Goal: Information Seeking & Learning: Learn about a topic

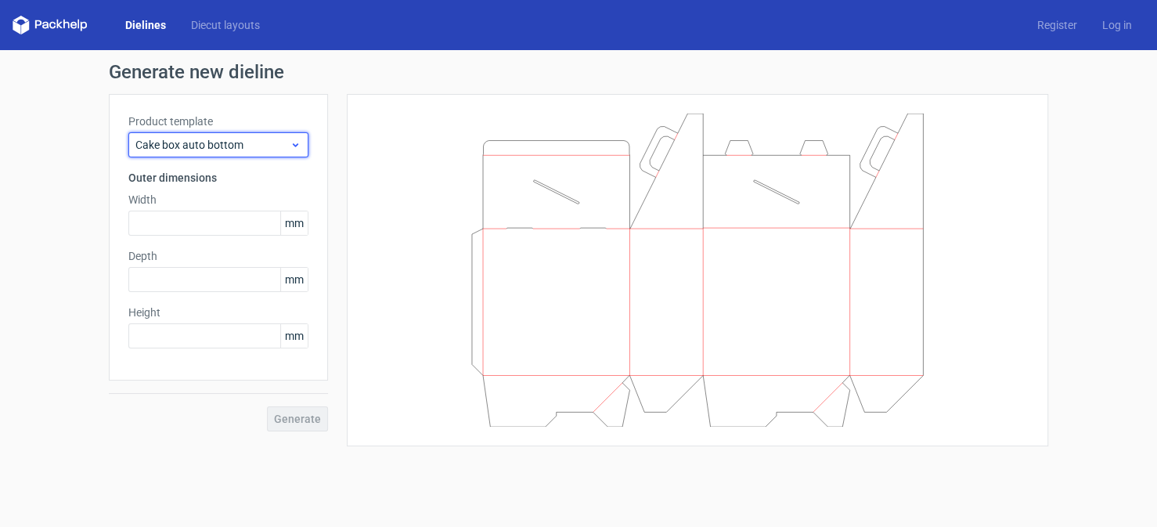
click at [293, 144] on use at bounding box center [295, 145] width 5 height 4
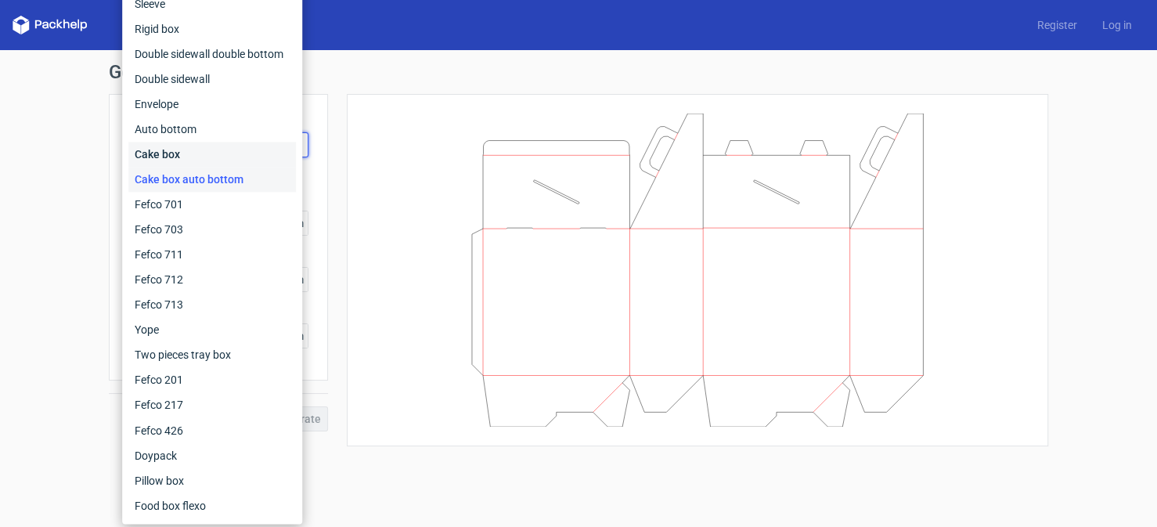
click at [190, 153] on div "Cake box" at bounding box center [211, 154] width 167 height 25
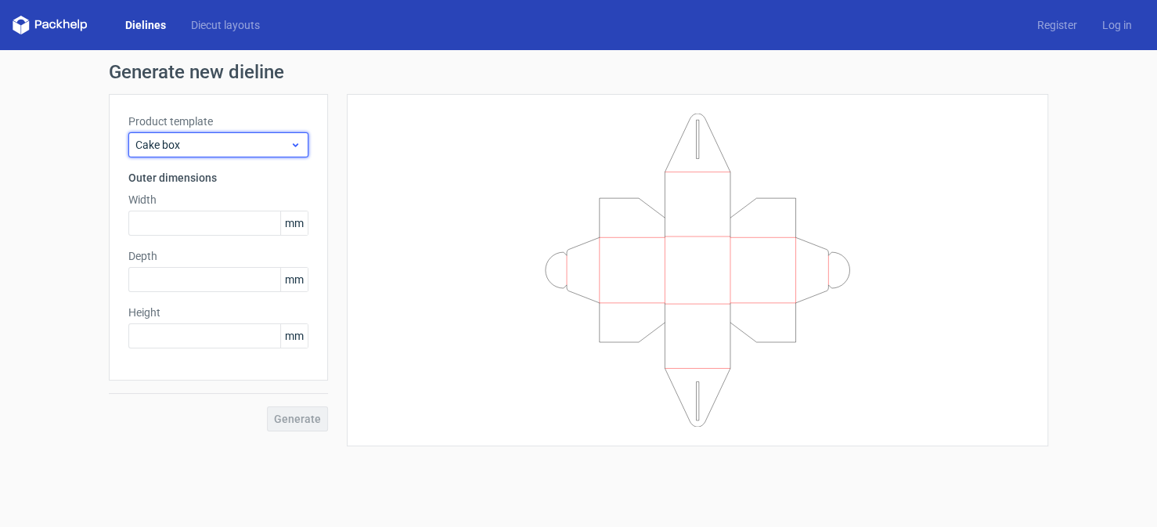
click at [292, 144] on icon at bounding box center [296, 145] width 12 height 13
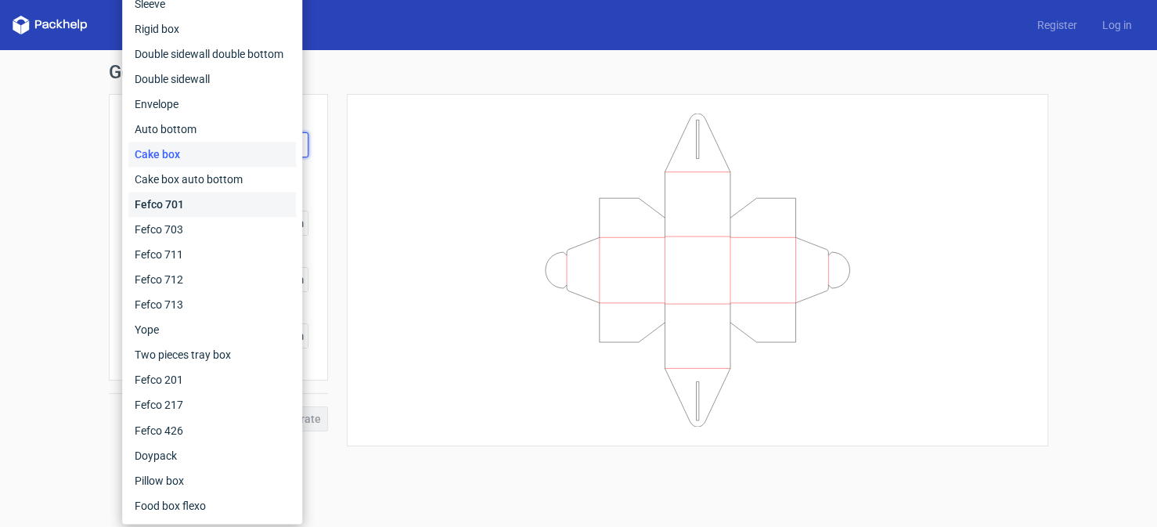
click at [163, 198] on div "Fefco 701" at bounding box center [211, 204] width 167 height 25
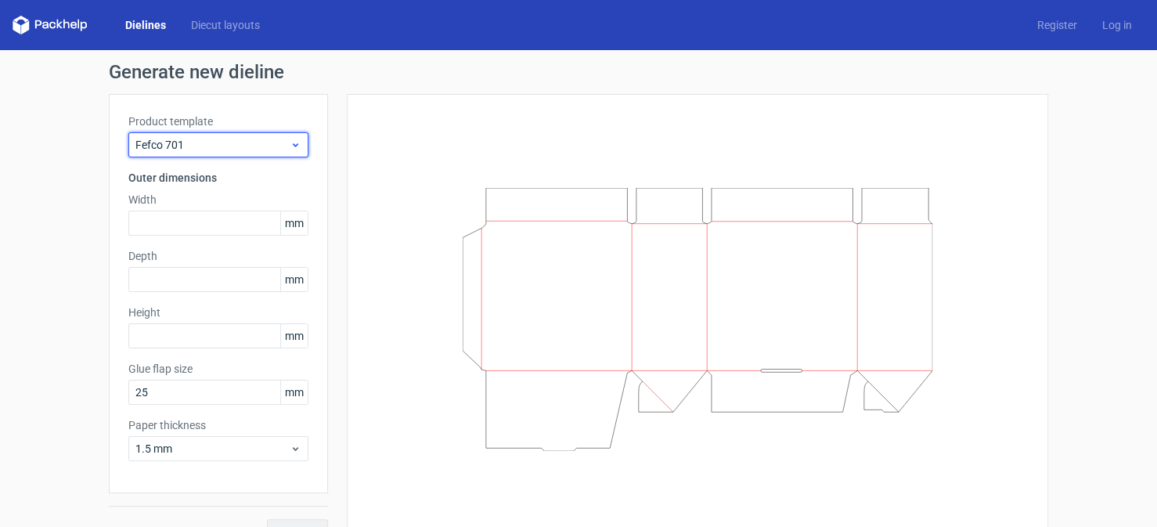
click at [293, 143] on use at bounding box center [295, 145] width 5 height 4
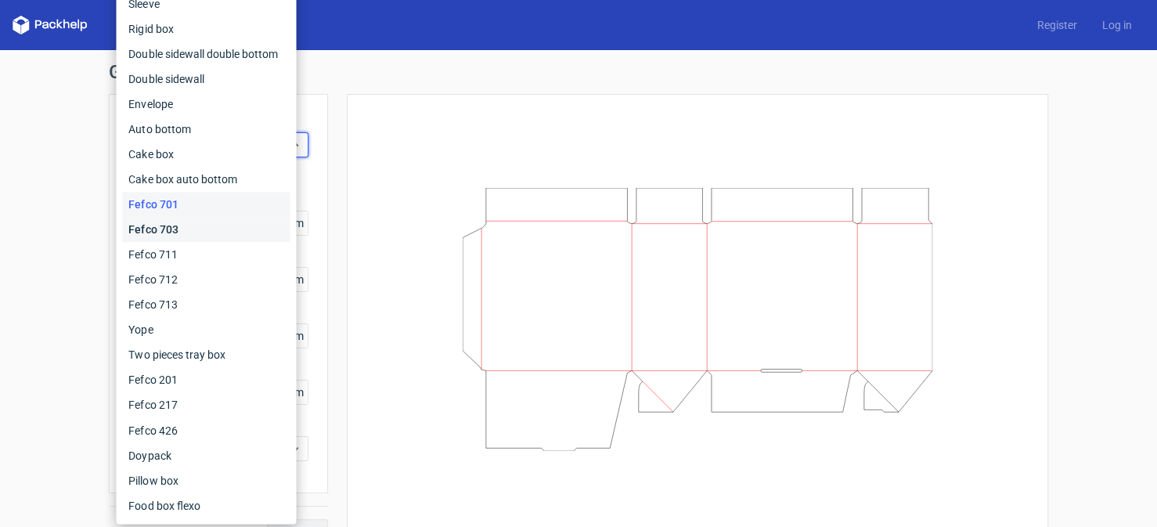
click at [182, 226] on div "Fefco 703" at bounding box center [205, 229] width 167 height 25
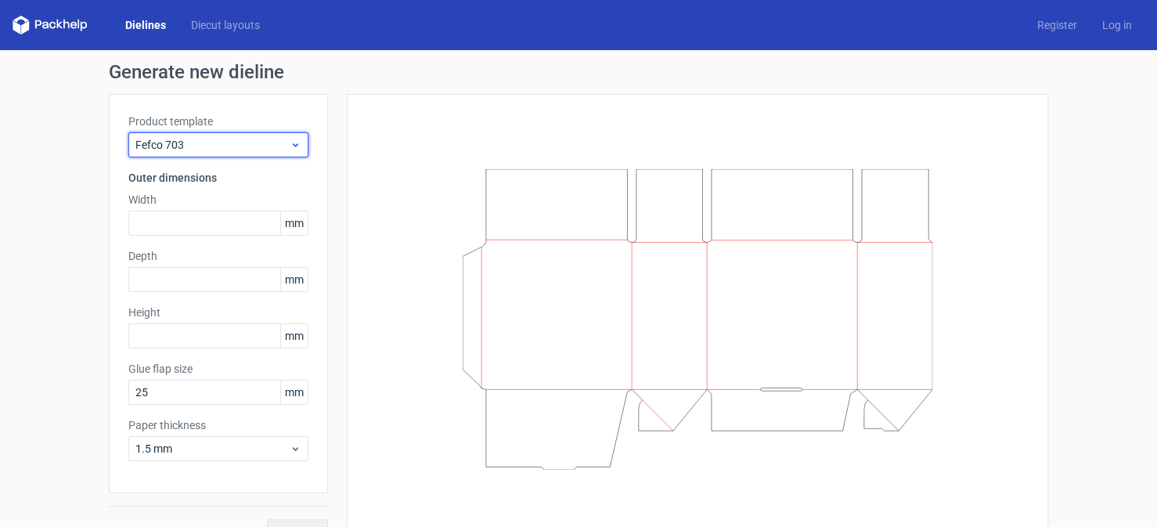
click at [290, 140] on icon at bounding box center [296, 145] width 12 height 13
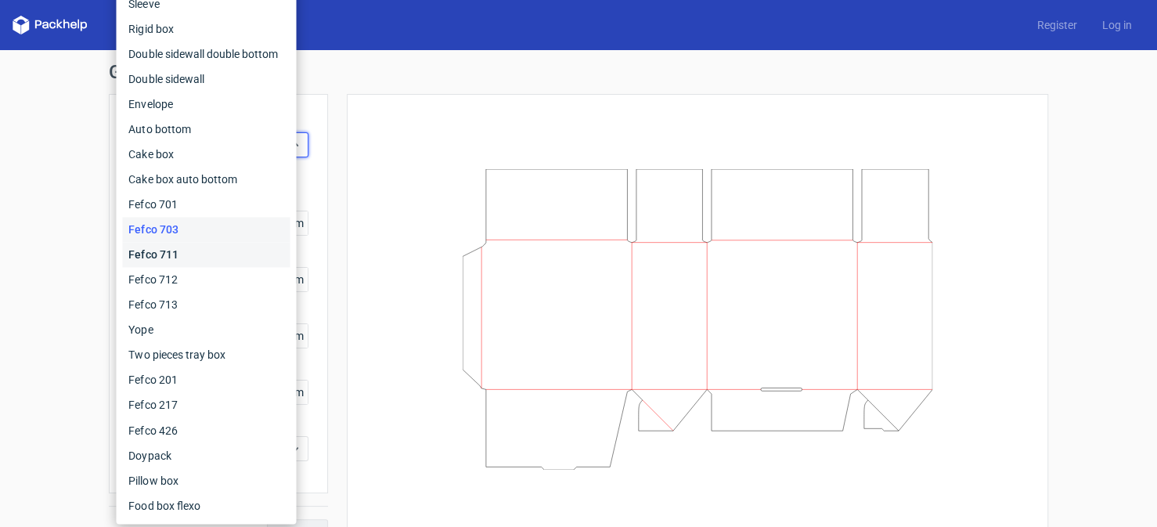
click at [168, 253] on div "Fefco 711" at bounding box center [205, 254] width 167 height 25
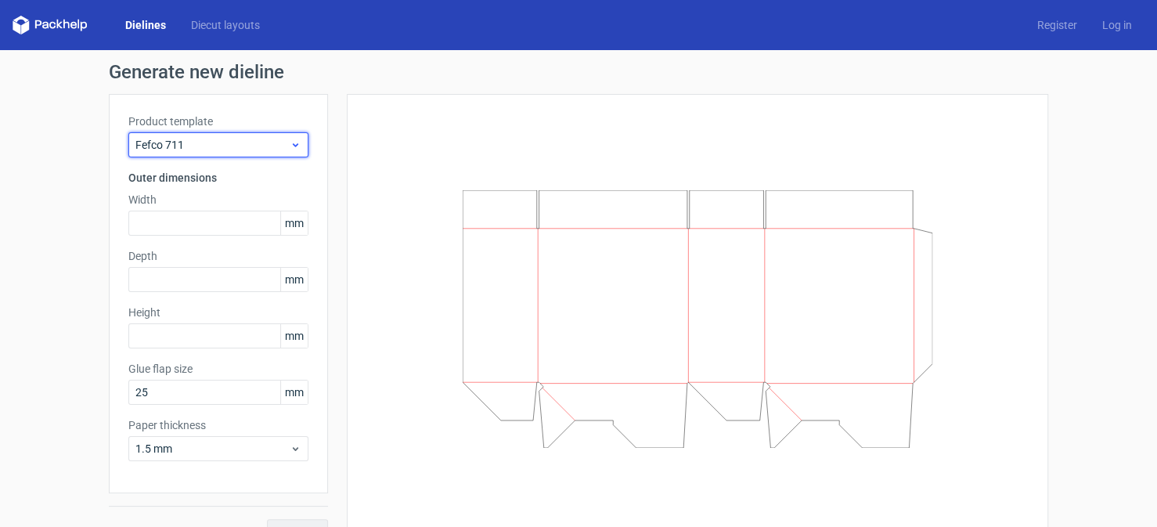
click at [290, 149] on icon at bounding box center [296, 145] width 12 height 13
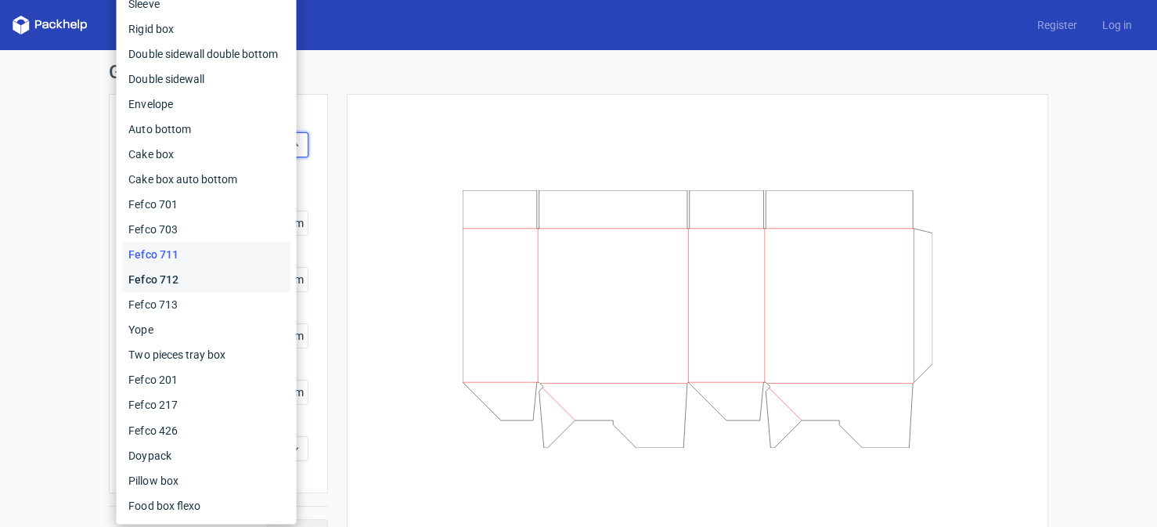
click at [185, 277] on div "Fefco 712" at bounding box center [205, 279] width 167 height 25
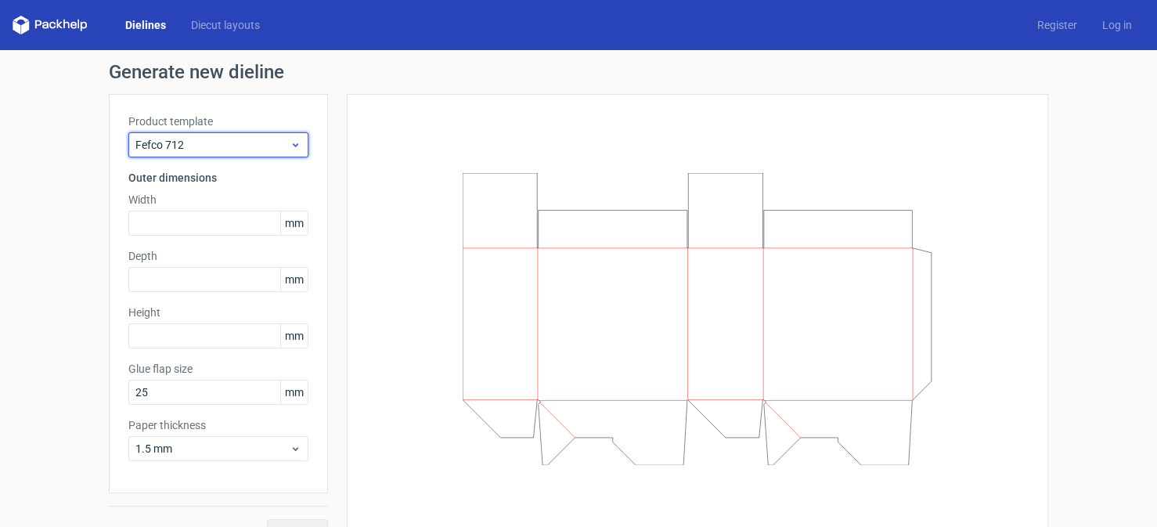
click at [281, 143] on span "Fefco 712" at bounding box center [212, 145] width 154 height 16
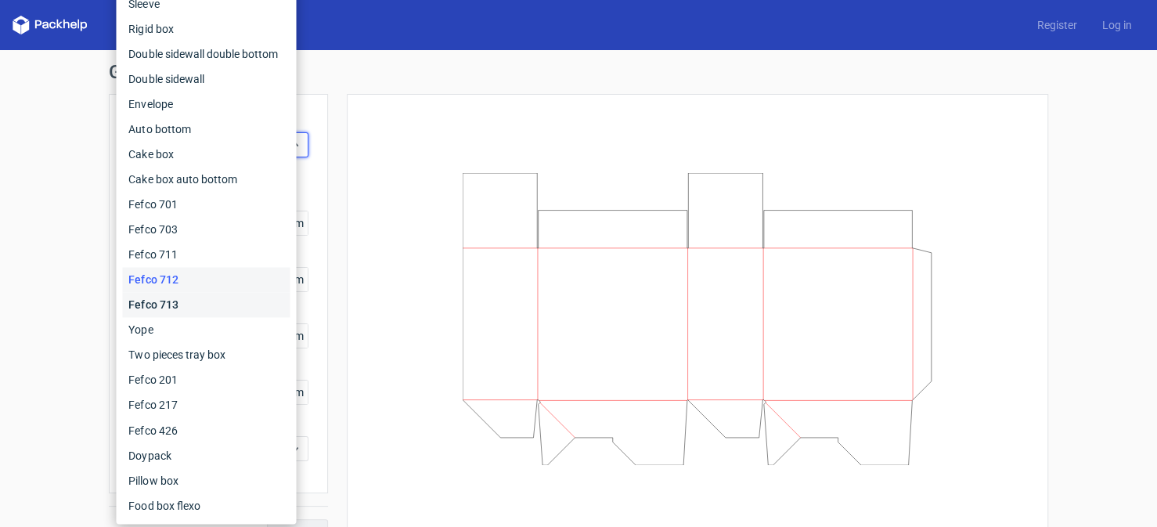
click at [178, 302] on div "Fefco 713" at bounding box center [205, 304] width 167 height 25
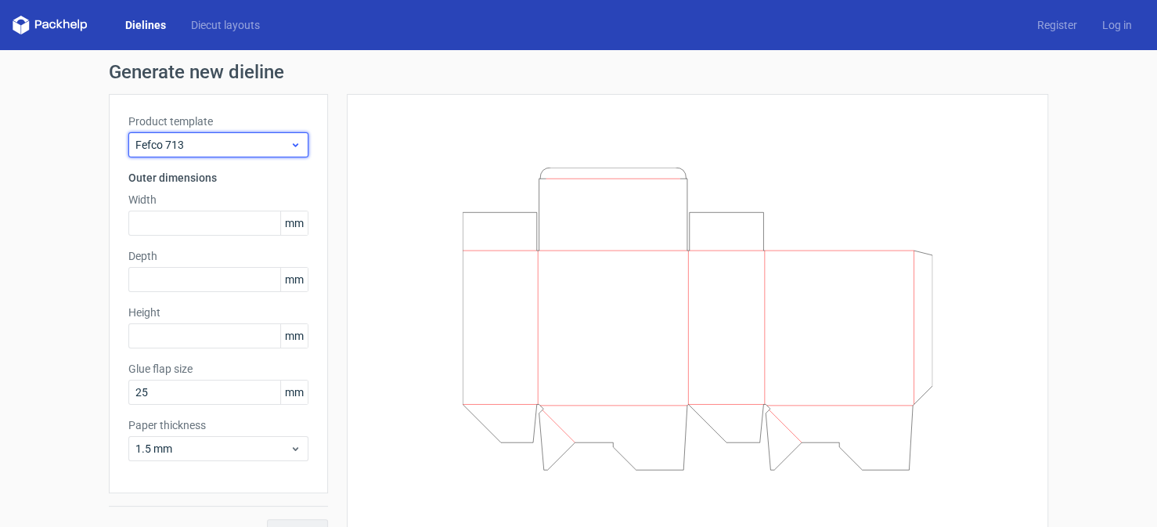
click at [290, 146] on icon at bounding box center [296, 145] width 12 height 13
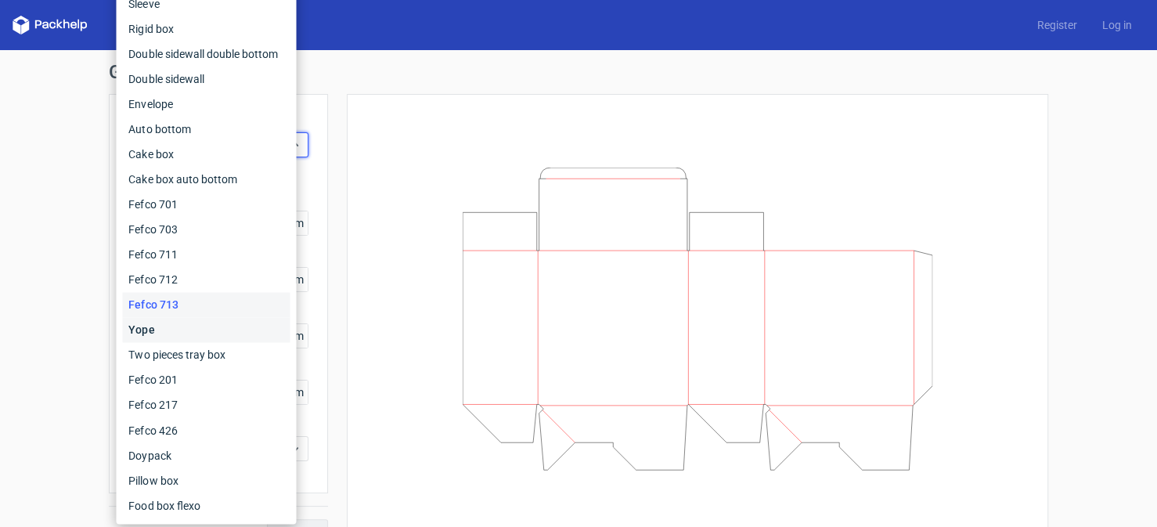
click at [165, 332] on div "Yope" at bounding box center [205, 329] width 167 height 25
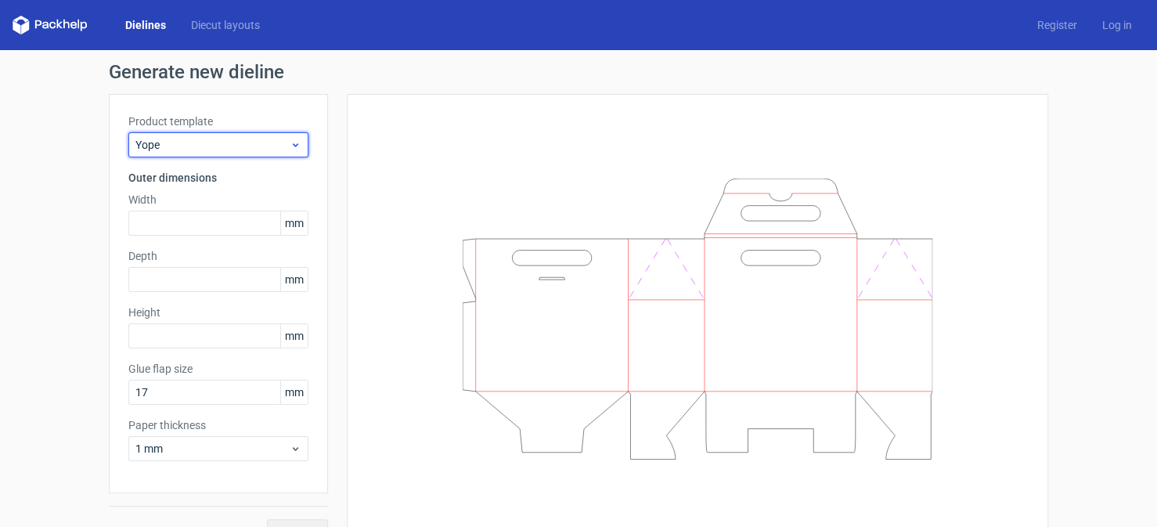
click at [290, 142] on icon at bounding box center [296, 145] width 12 height 13
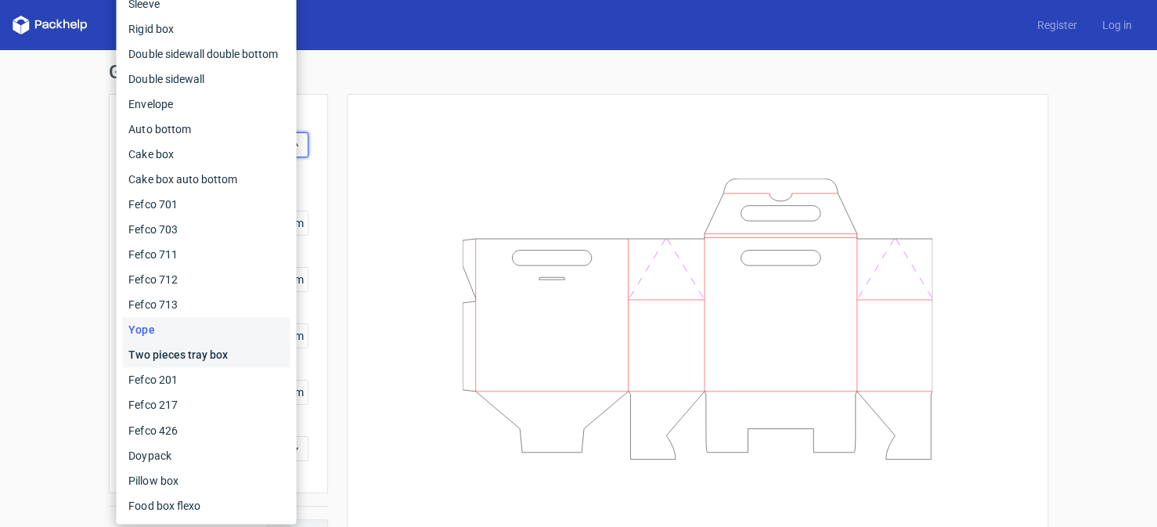
click at [175, 351] on div "Two pieces tray box" at bounding box center [205, 354] width 167 height 25
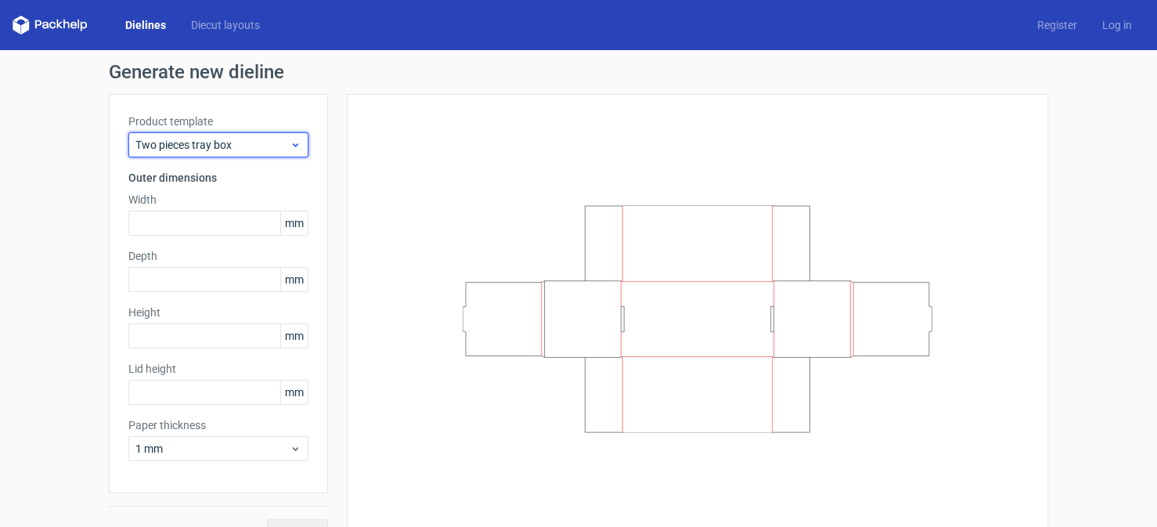
click at [290, 143] on icon at bounding box center [296, 145] width 12 height 13
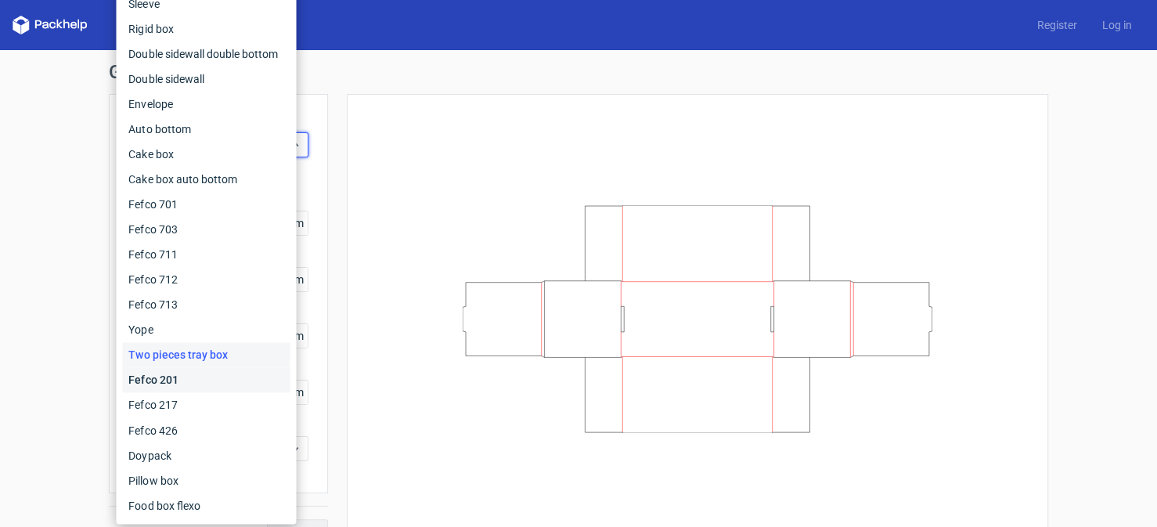
click at [160, 377] on div "Fefco 201" at bounding box center [205, 379] width 167 height 25
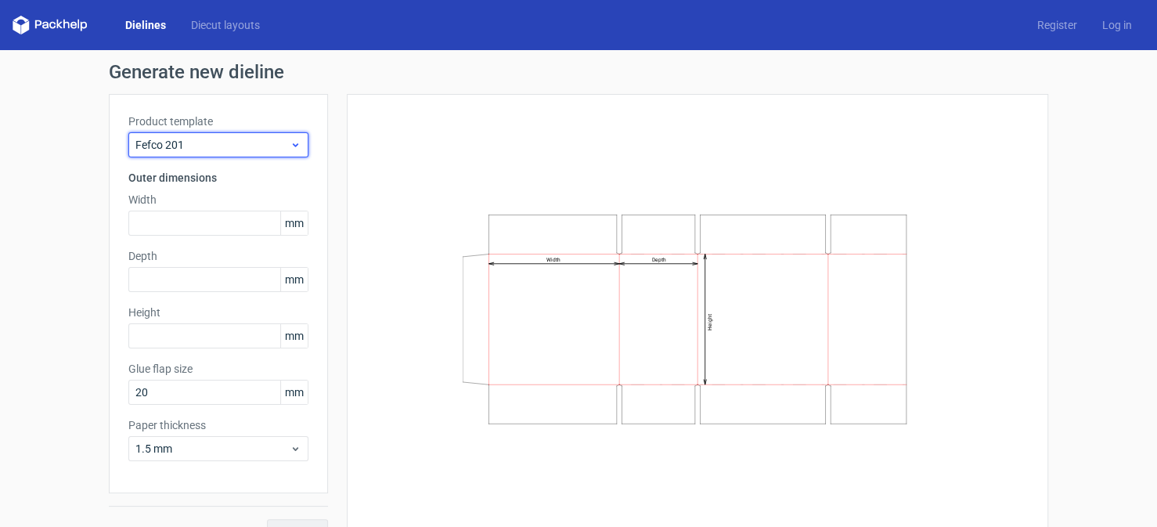
click at [292, 142] on icon at bounding box center [296, 145] width 12 height 13
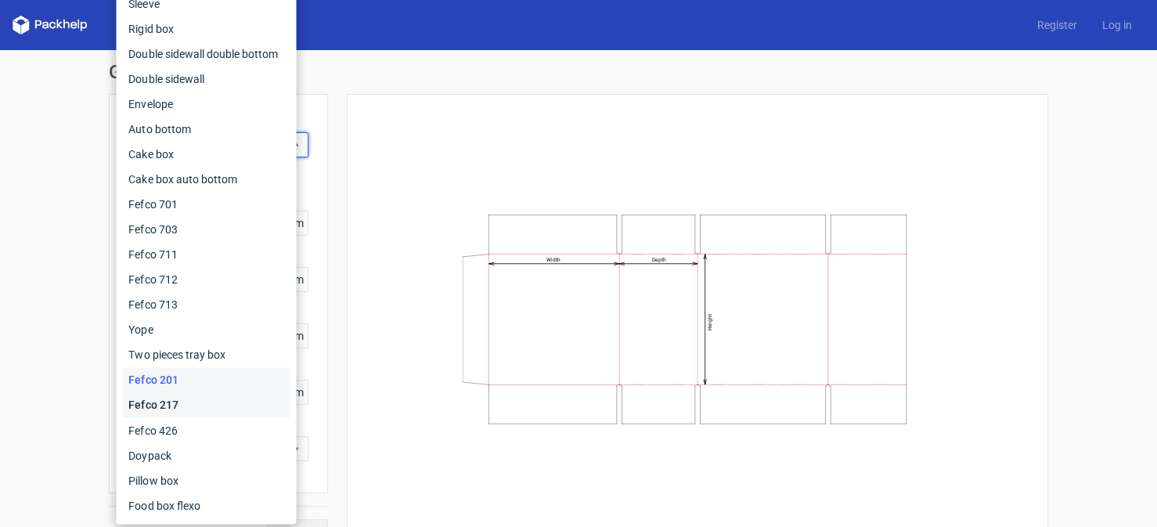
click at [171, 395] on div "Fefco 217" at bounding box center [205, 404] width 167 height 25
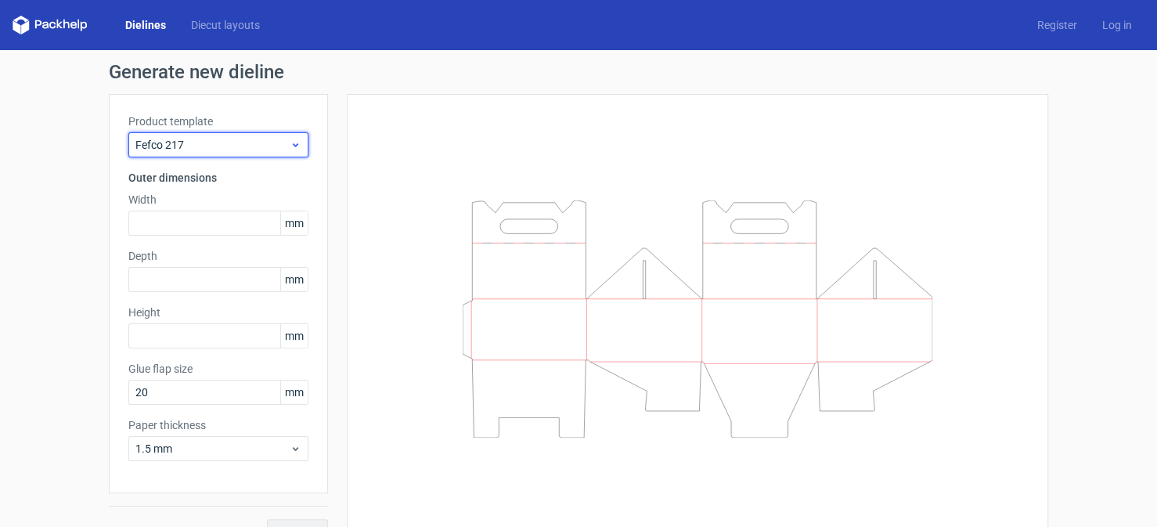
click at [293, 145] on icon at bounding box center [296, 145] width 12 height 13
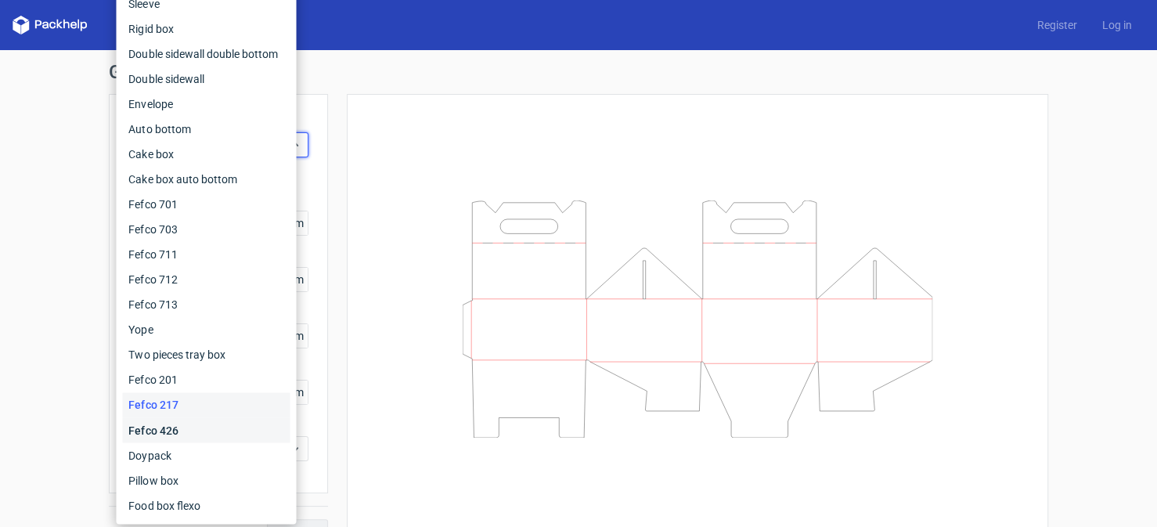
click at [162, 426] on div "Fefco 426" at bounding box center [205, 429] width 167 height 25
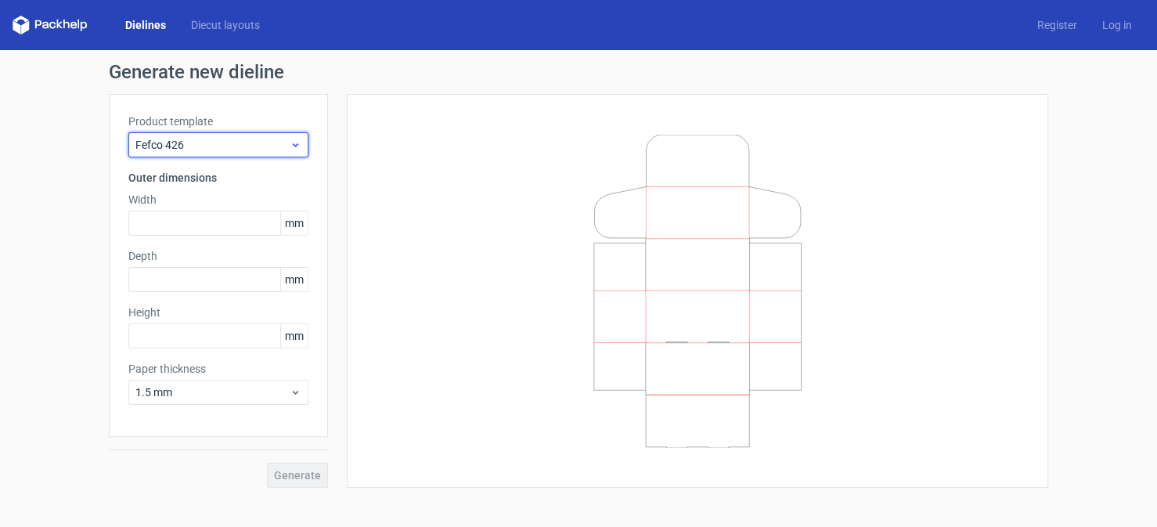
click at [302, 142] on div "Fefco 426" at bounding box center [218, 144] width 180 height 25
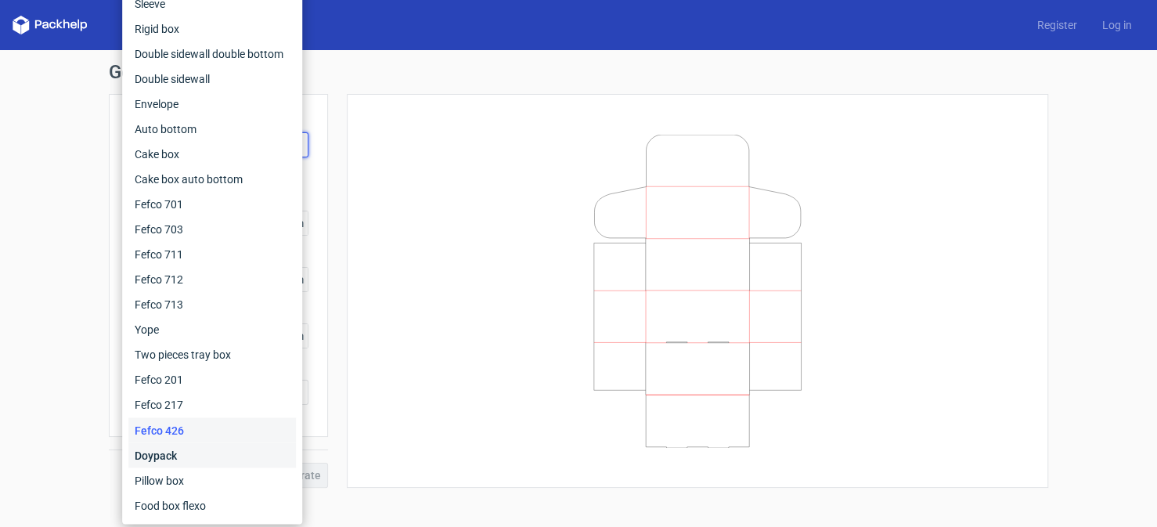
click at [167, 452] on div "Doypack" at bounding box center [211, 454] width 167 height 25
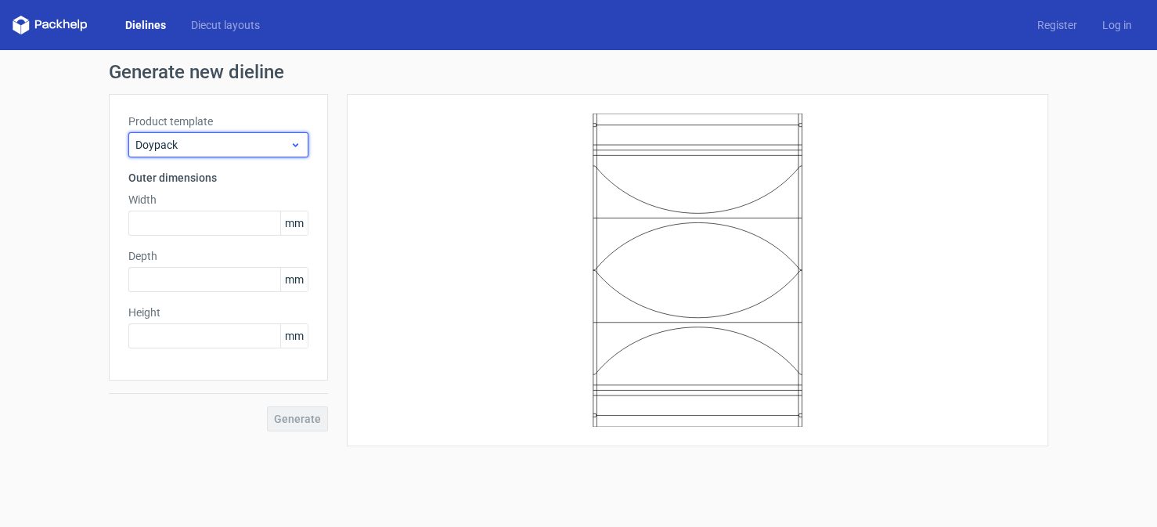
click at [297, 142] on icon at bounding box center [296, 145] width 12 height 13
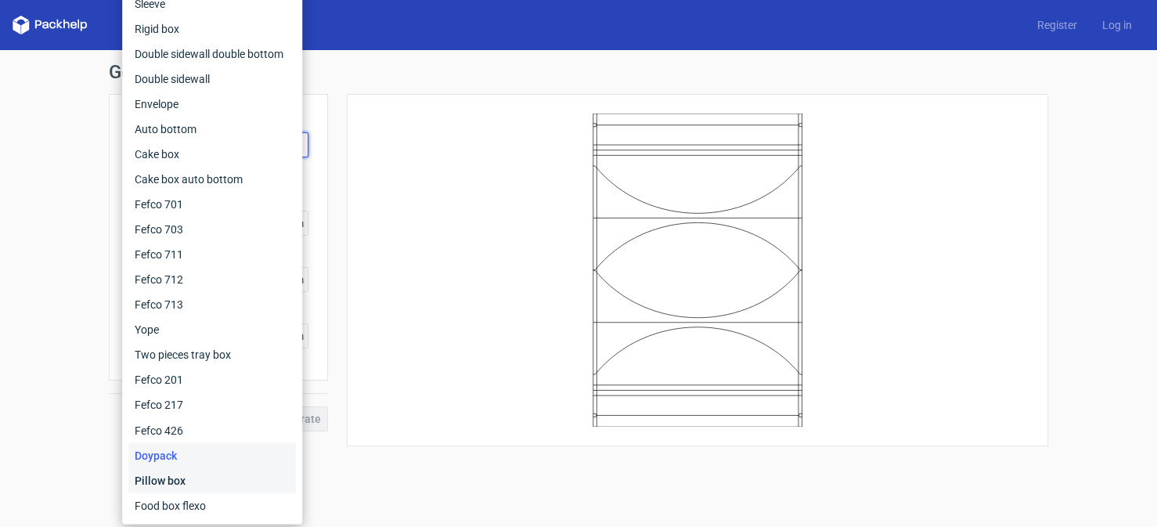
click at [164, 473] on div "Pillow box" at bounding box center [211, 479] width 167 height 25
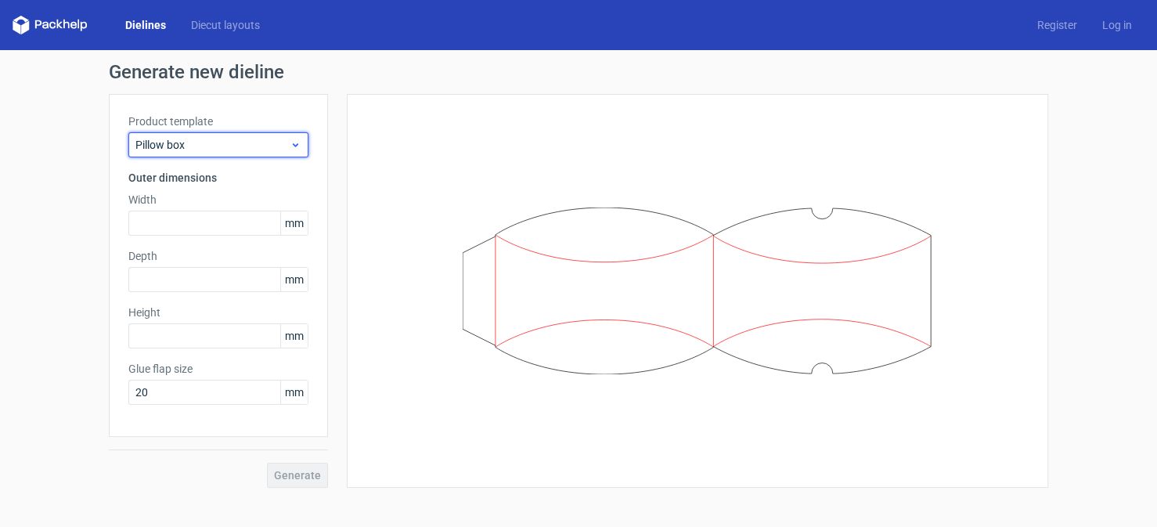
click at [297, 150] on icon at bounding box center [296, 145] width 12 height 13
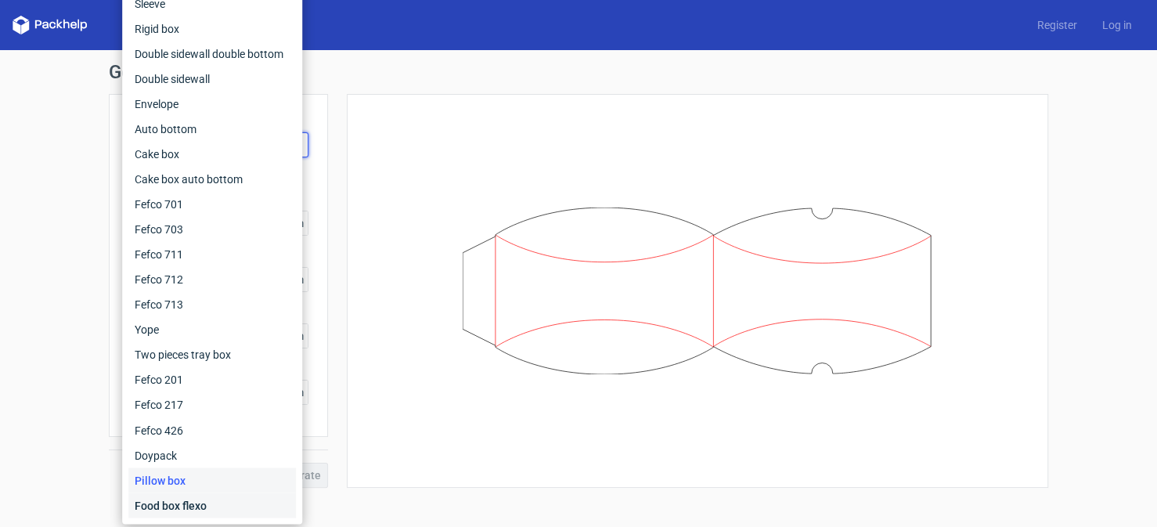
click at [157, 496] on div "Food box flexo" at bounding box center [211, 504] width 167 height 25
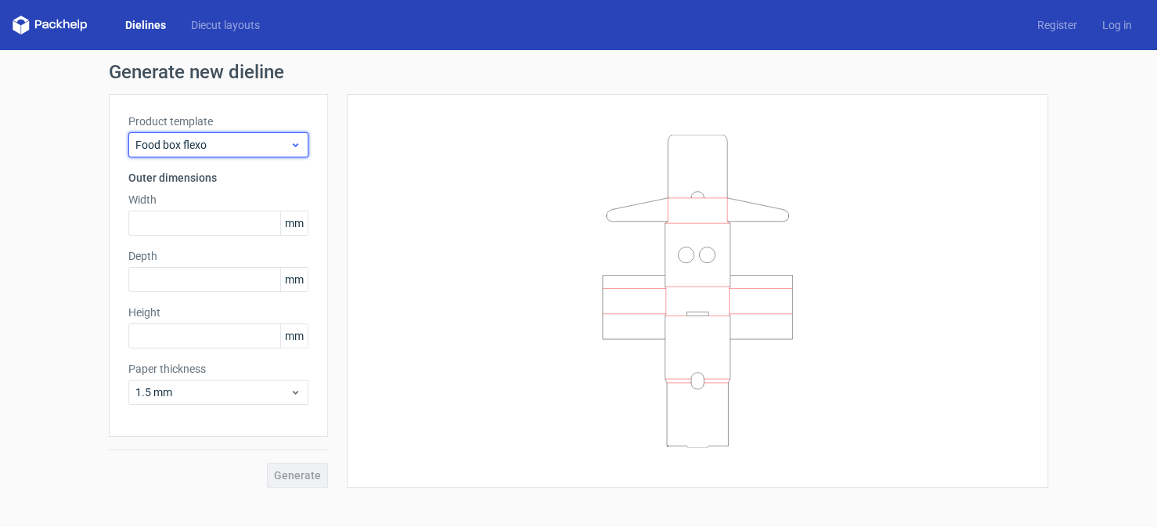
click at [293, 146] on icon at bounding box center [296, 145] width 12 height 13
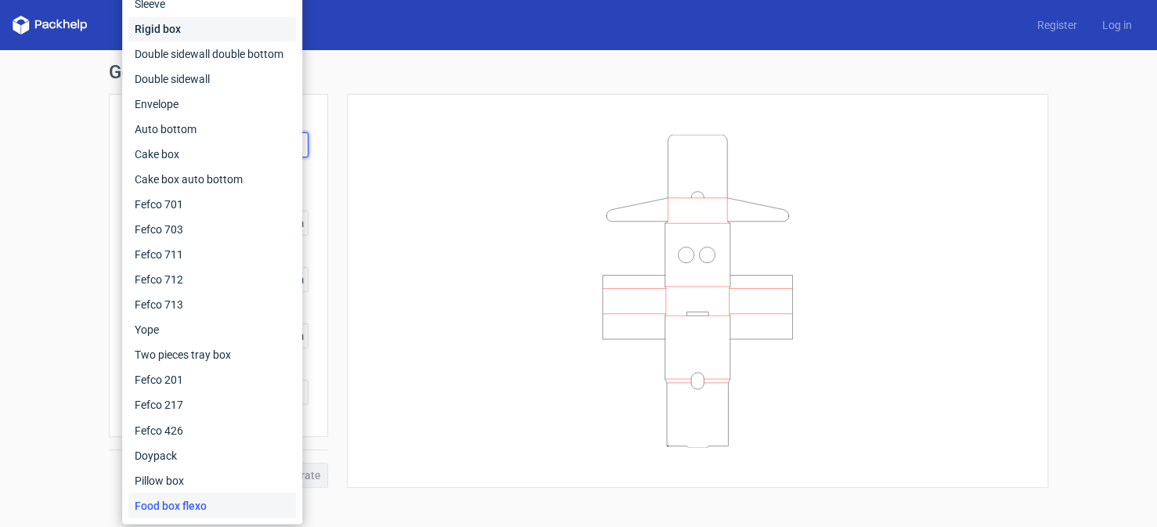
click at [161, 21] on div "Rigid box" at bounding box center [211, 28] width 167 height 25
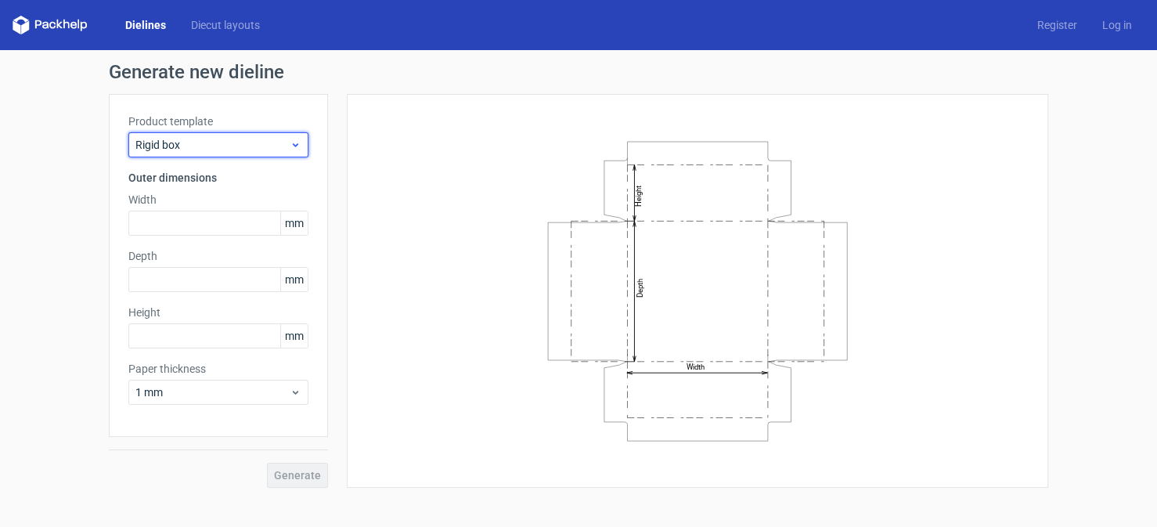
click at [295, 145] on use at bounding box center [295, 145] width 5 height 4
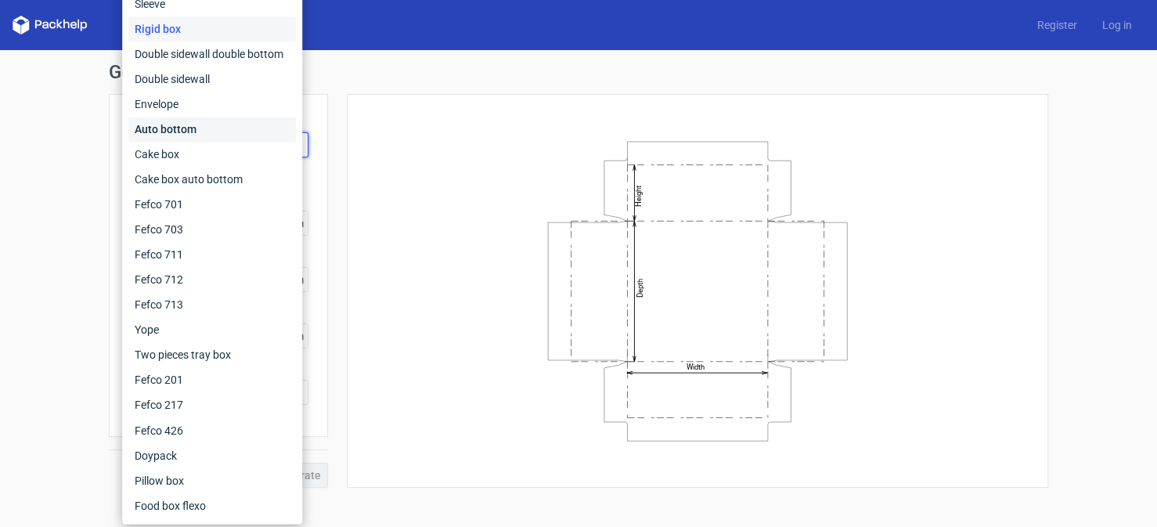
click at [159, 121] on div "Auto bottom" at bounding box center [211, 129] width 167 height 25
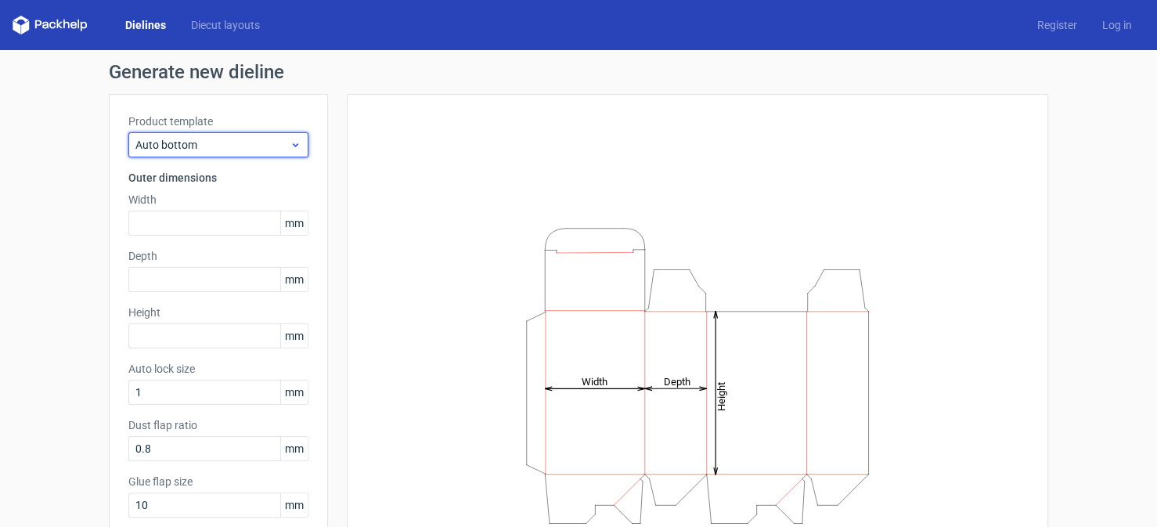
click at [293, 139] on icon at bounding box center [296, 145] width 12 height 13
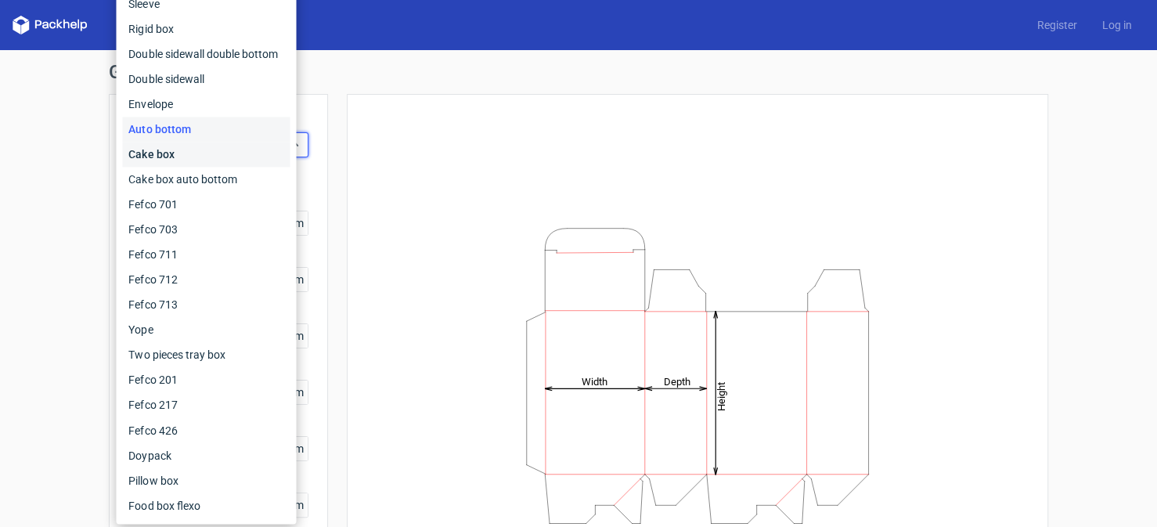
click at [178, 154] on div "Cake box" at bounding box center [205, 154] width 167 height 25
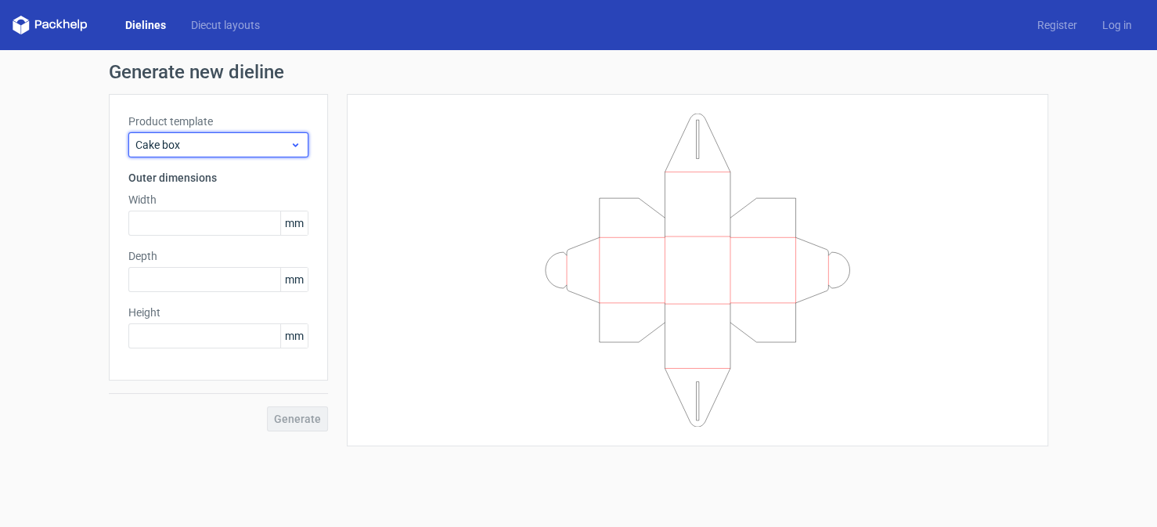
click at [290, 139] on icon at bounding box center [296, 145] width 12 height 13
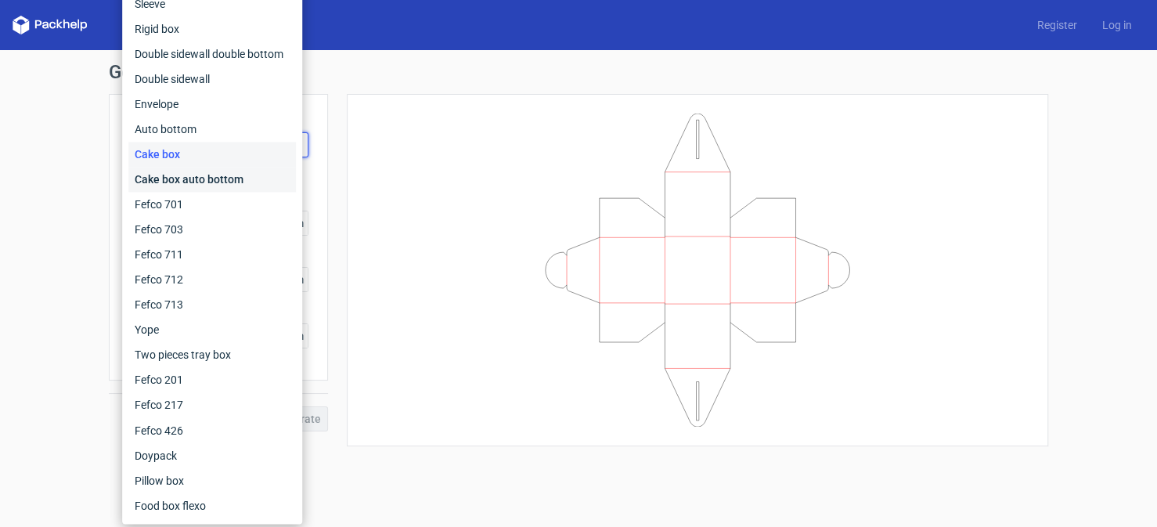
click at [185, 183] on div "Cake box auto bottom" at bounding box center [211, 179] width 167 height 25
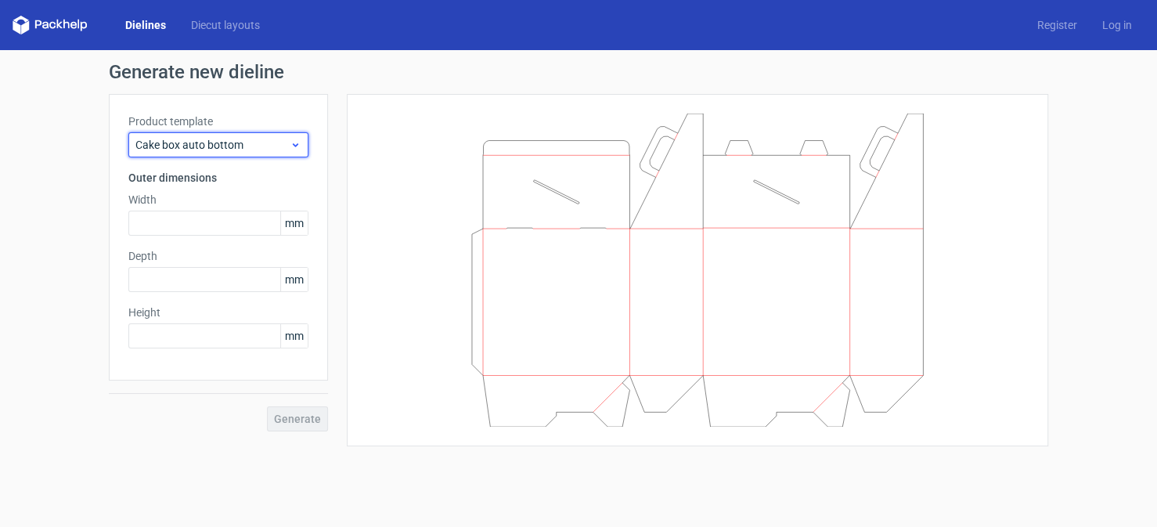
click at [301, 142] on div "Cake box auto bottom" at bounding box center [218, 144] width 180 height 25
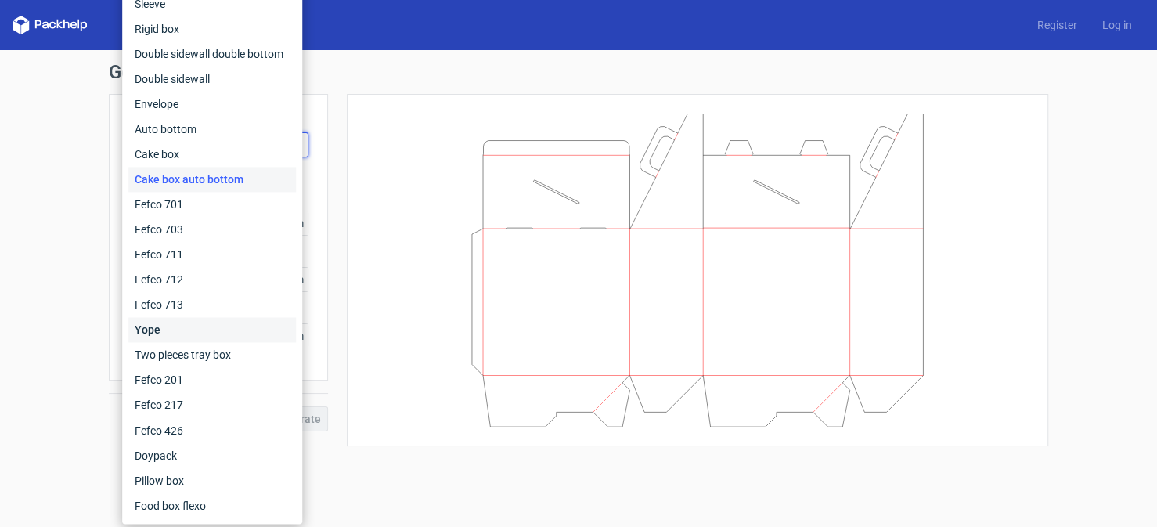
click at [180, 331] on div "Yope" at bounding box center [211, 329] width 167 height 25
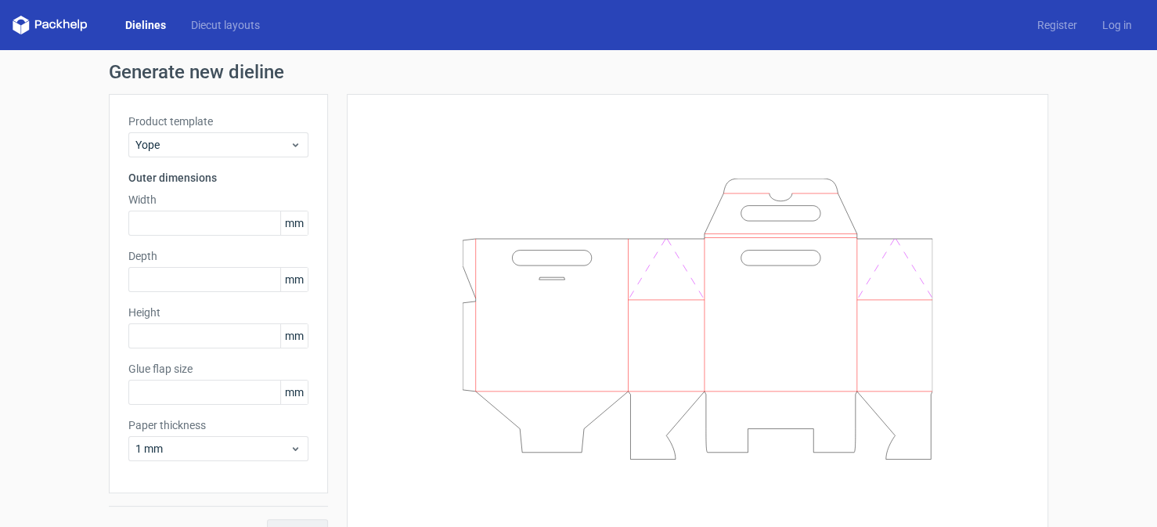
type input "17"
